Goal: Task Accomplishment & Management: Use online tool/utility

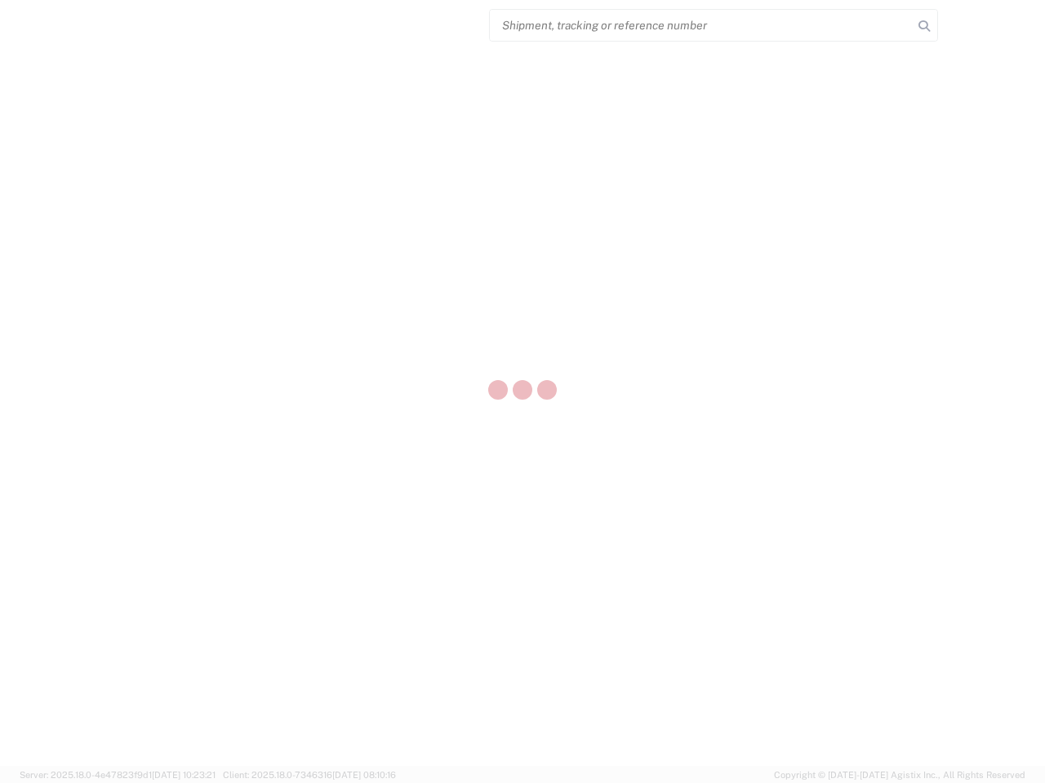
select select "US"
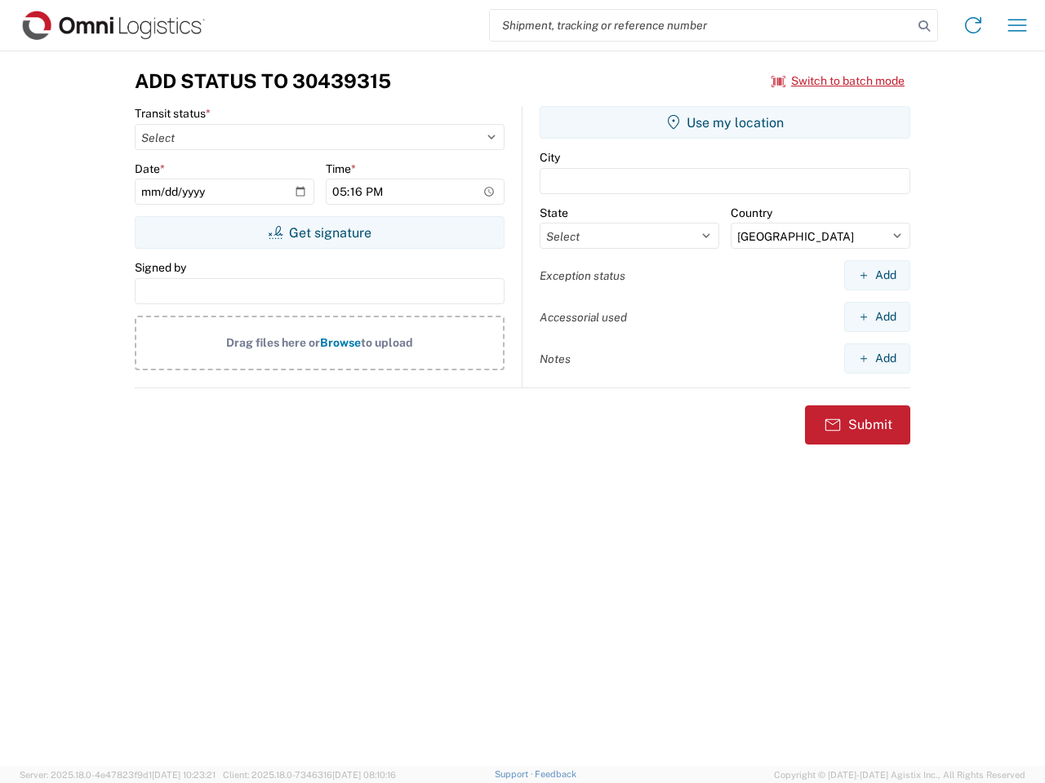
click at [701, 25] on input "search" at bounding box center [701, 25] width 423 height 31
click at [924, 26] on icon at bounding box center [923, 26] width 23 height 23
click at [973, 25] on icon at bounding box center [973, 25] width 26 height 26
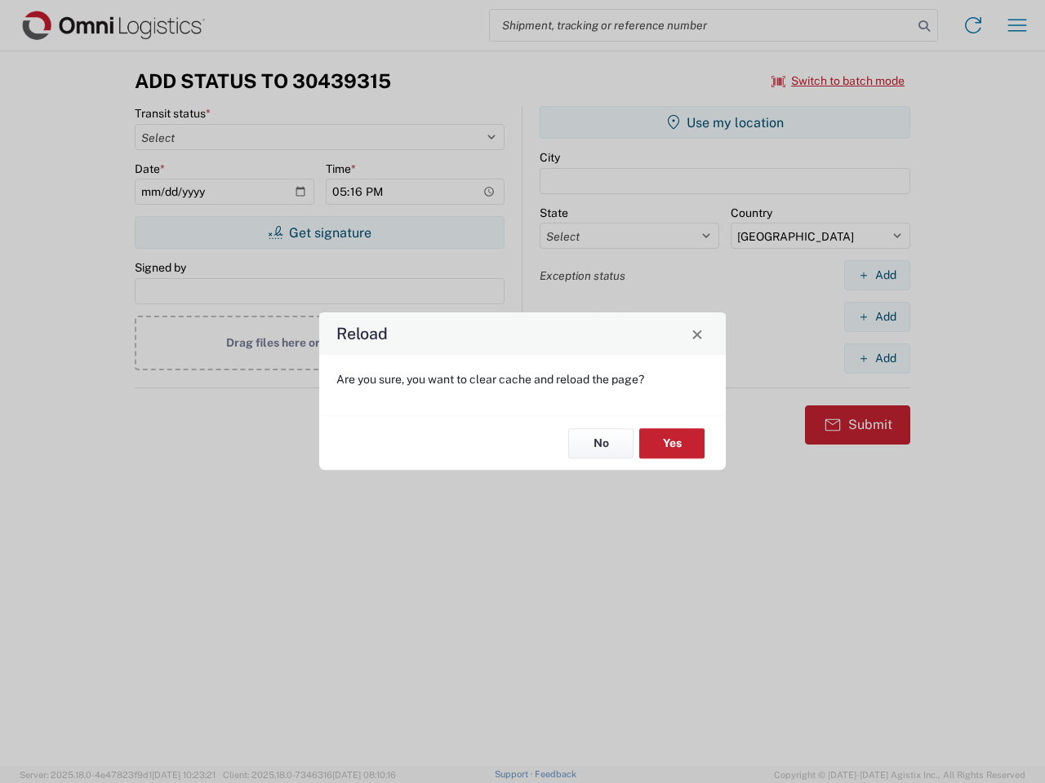
click at [1017, 25] on div "Reload Are you sure, you want to clear cache and reload the page? No Yes" at bounding box center [522, 391] width 1045 height 783
click at [838, 81] on div "Reload Are you sure, you want to clear cache and reload the page? No Yes" at bounding box center [522, 391] width 1045 height 783
click at [319, 233] on div "Reload Are you sure, you want to clear cache and reload the page? No Yes" at bounding box center [522, 391] width 1045 height 783
click at [725, 122] on div "Reload Are you sure, you want to clear cache and reload the page? No Yes" at bounding box center [522, 391] width 1045 height 783
click at [876, 275] on div "Reload Are you sure, you want to clear cache and reload the page? No Yes" at bounding box center [522, 391] width 1045 height 783
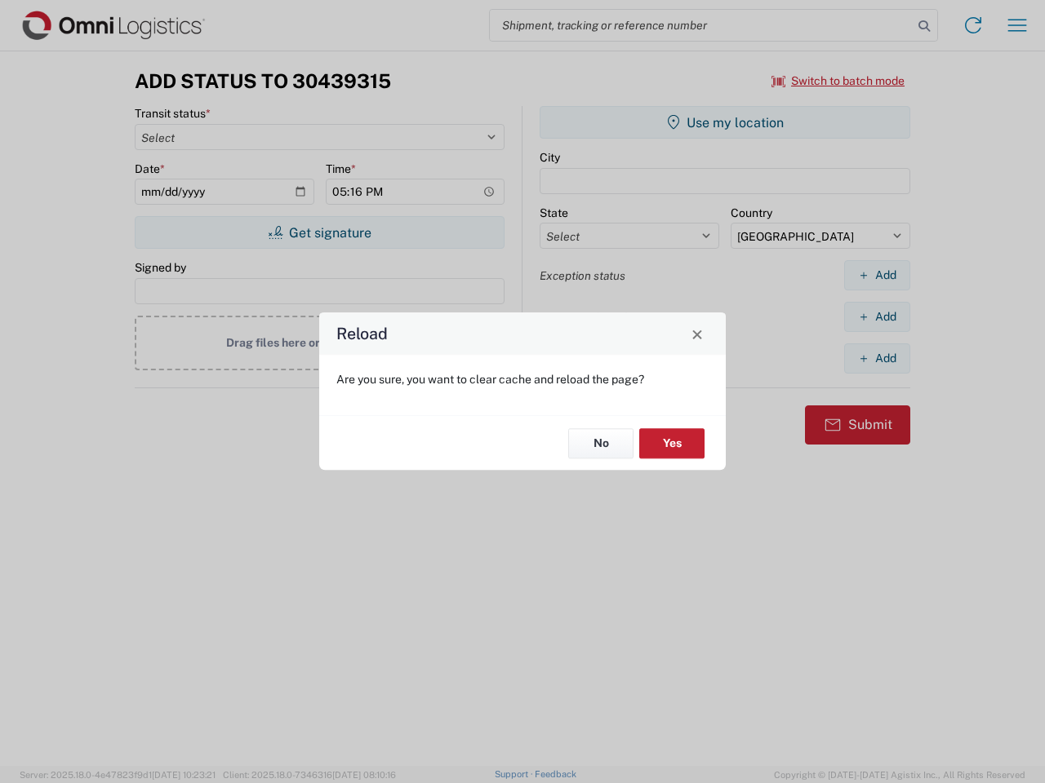
click at [876, 317] on div "Reload Are you sure, you want to clear cache and reload the page? No Yes" at bounding box center [522, 391] width 1045 height 783
click at [876, 358] on div "Reload Are you sure, you want to clear cache and reload the page? No Yes" at bounding box center [522, 391] width 1045 height 783
